Goal: Information Seeking & Learning: Check status

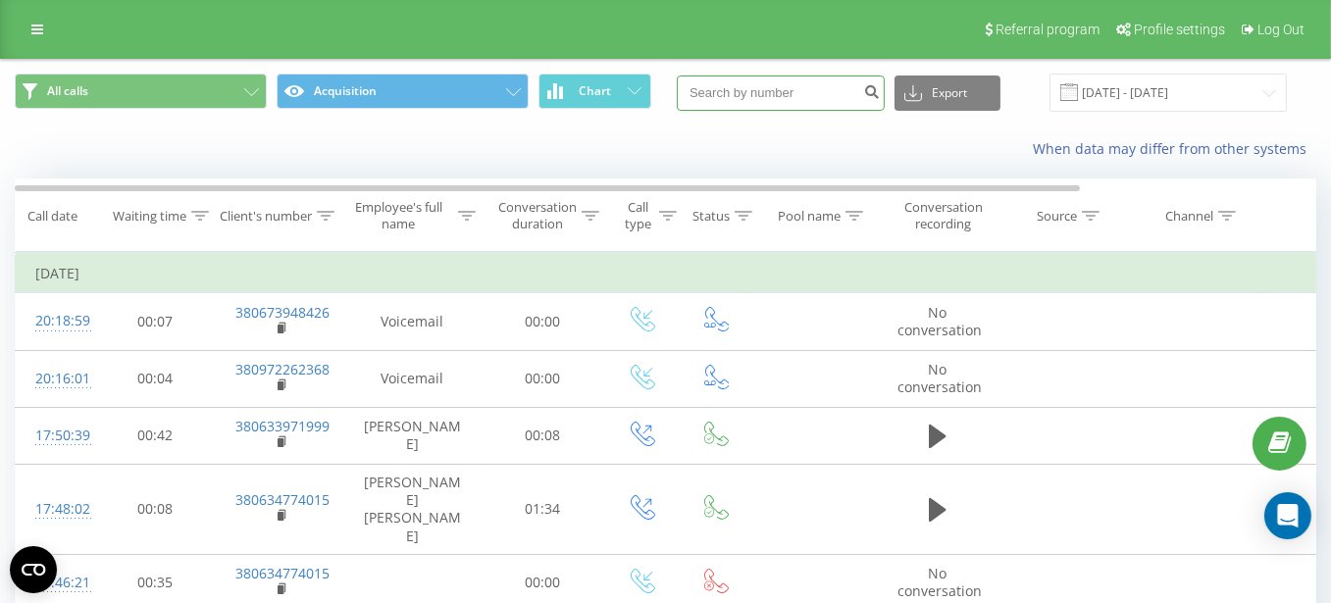
click at [740, 96] on input at bounding box center [781, 93] width 208 height 35
paste input "380964215788"
type input "380964215788"
click at [880, 89] on icon "submit" at bounding box center [871, 89] width 17 height 12
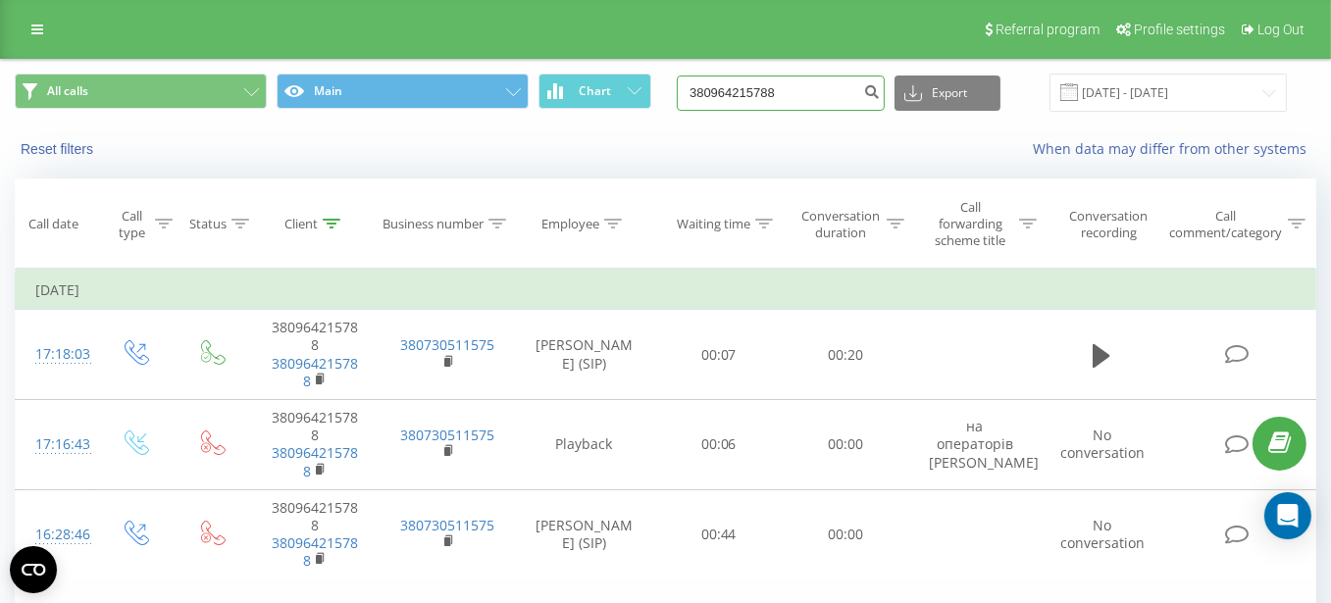
drag, startPoint x: 826, startPoint y: 90, endPoint x: 458, endPoint y: 38, distance: 371.4
click at [458, 38] on div "Referral program Profile settings Log Out All calls Main Chart 380964215788 Exp…" at bounding box center [665, 392] width 1331 height 784
paste input "673404024"
type input "380673404024"
click at [880, 92] on icon "submit" at bounding box center [871, 89] width 17 height 12
